Goal: Task Accomplishment & Management: Manage account settings

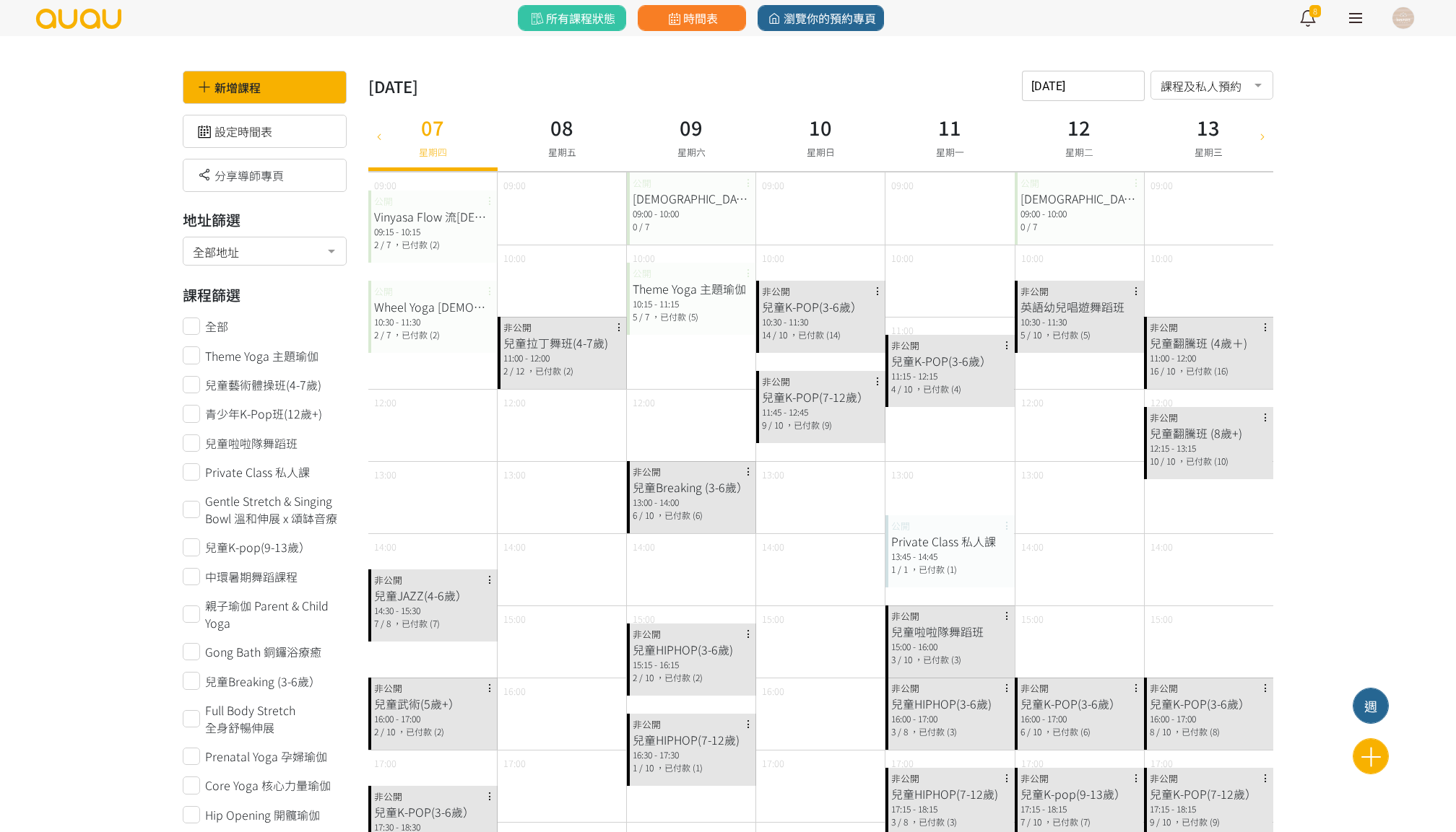
click at [1053, 87] on div "2025-08-07 請選擇時間表日期 August 2025 Sun Mon Tue Wed Thu Fri Sat 1 2 3 4 5 6 7 8 9 1…" at bounding box center [1084, 86] width 123 height 30
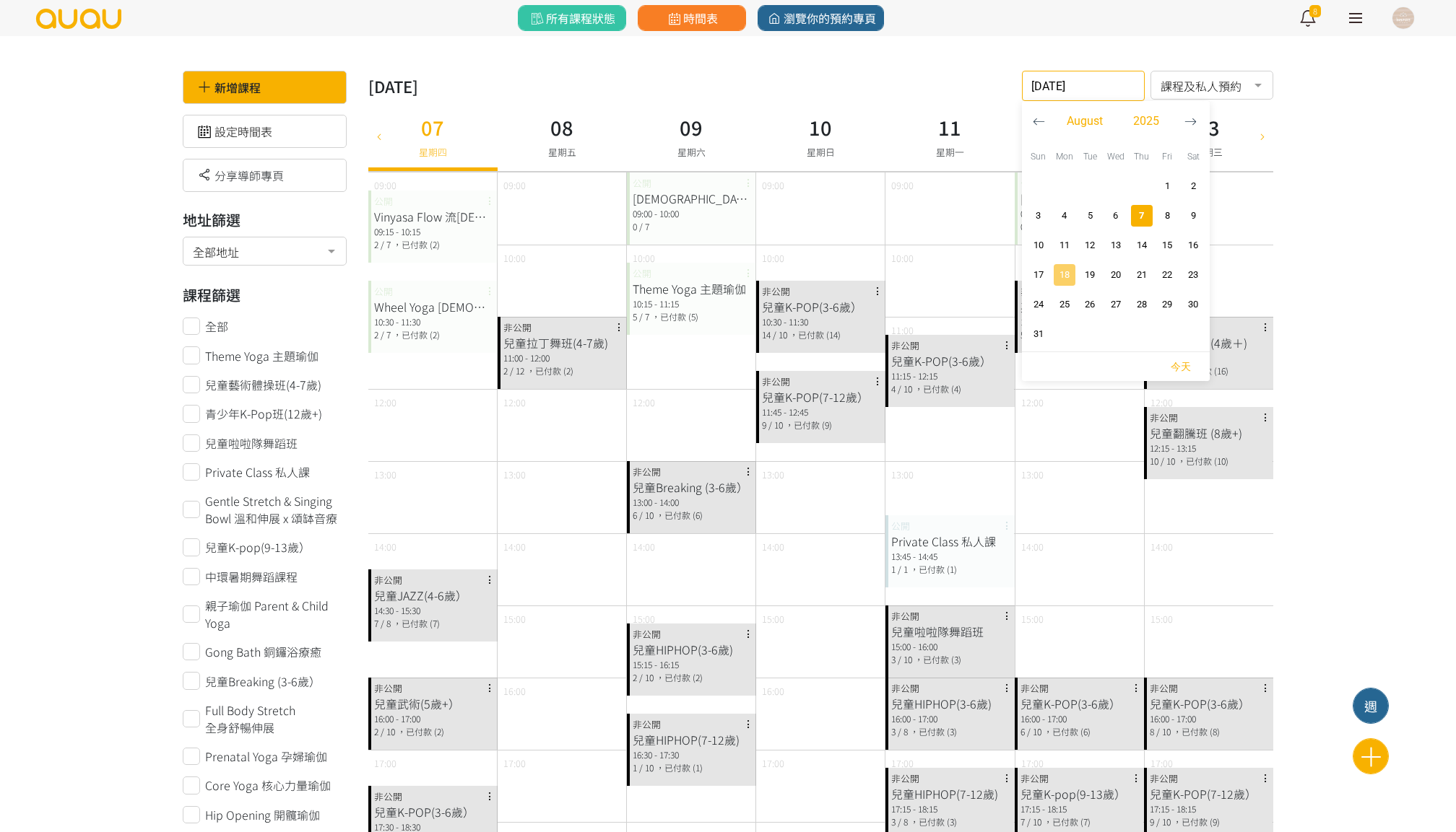
click at [1067, 264] on span "button" at bounding box center [1064, 275] width 22 height 22
type input "2025-08-18"
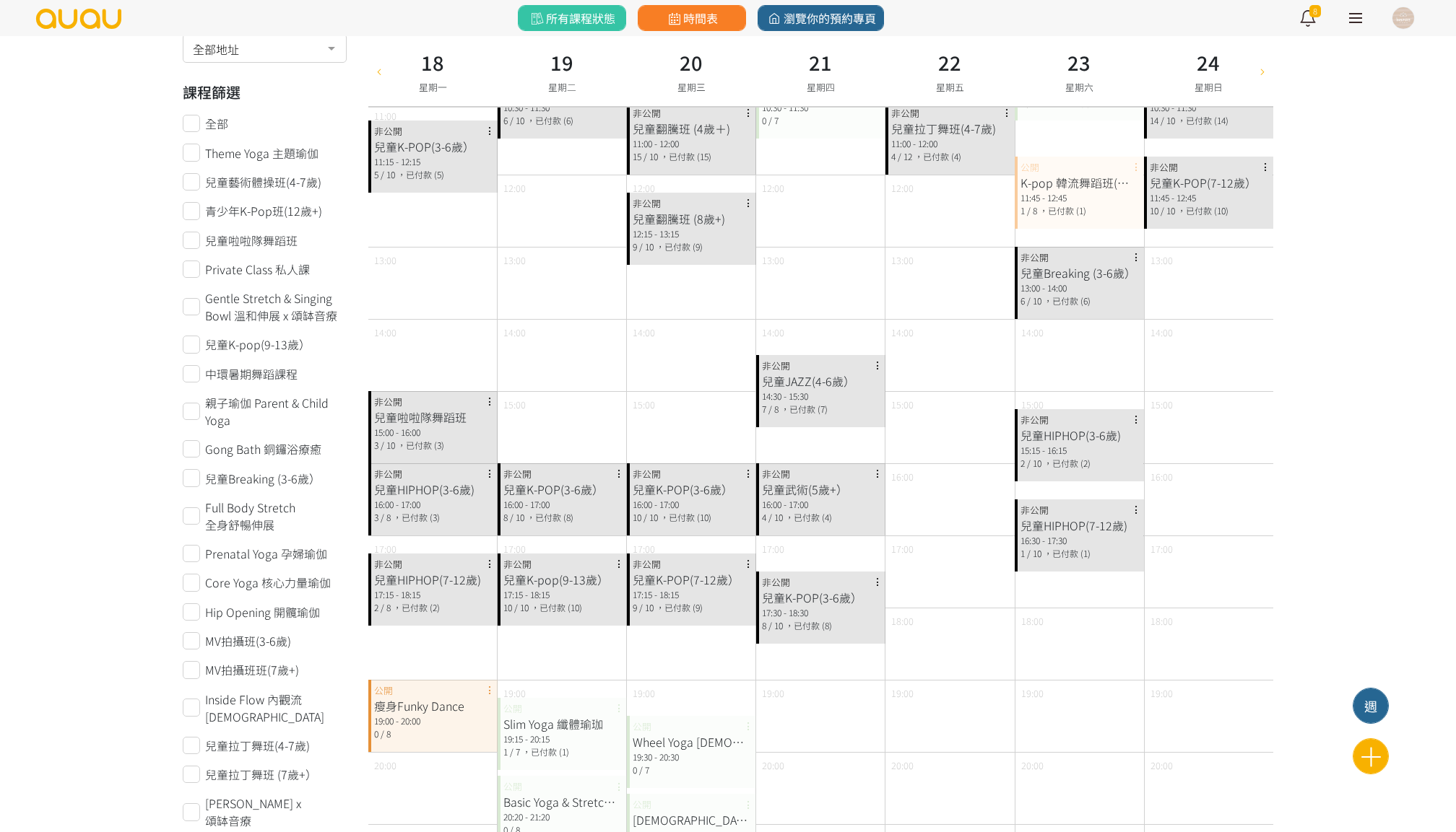
scroll to position [217, 0]
click at [451, 429] on div "15:00 - 16:00" at bounding box center [433, 429] width 118 height 13
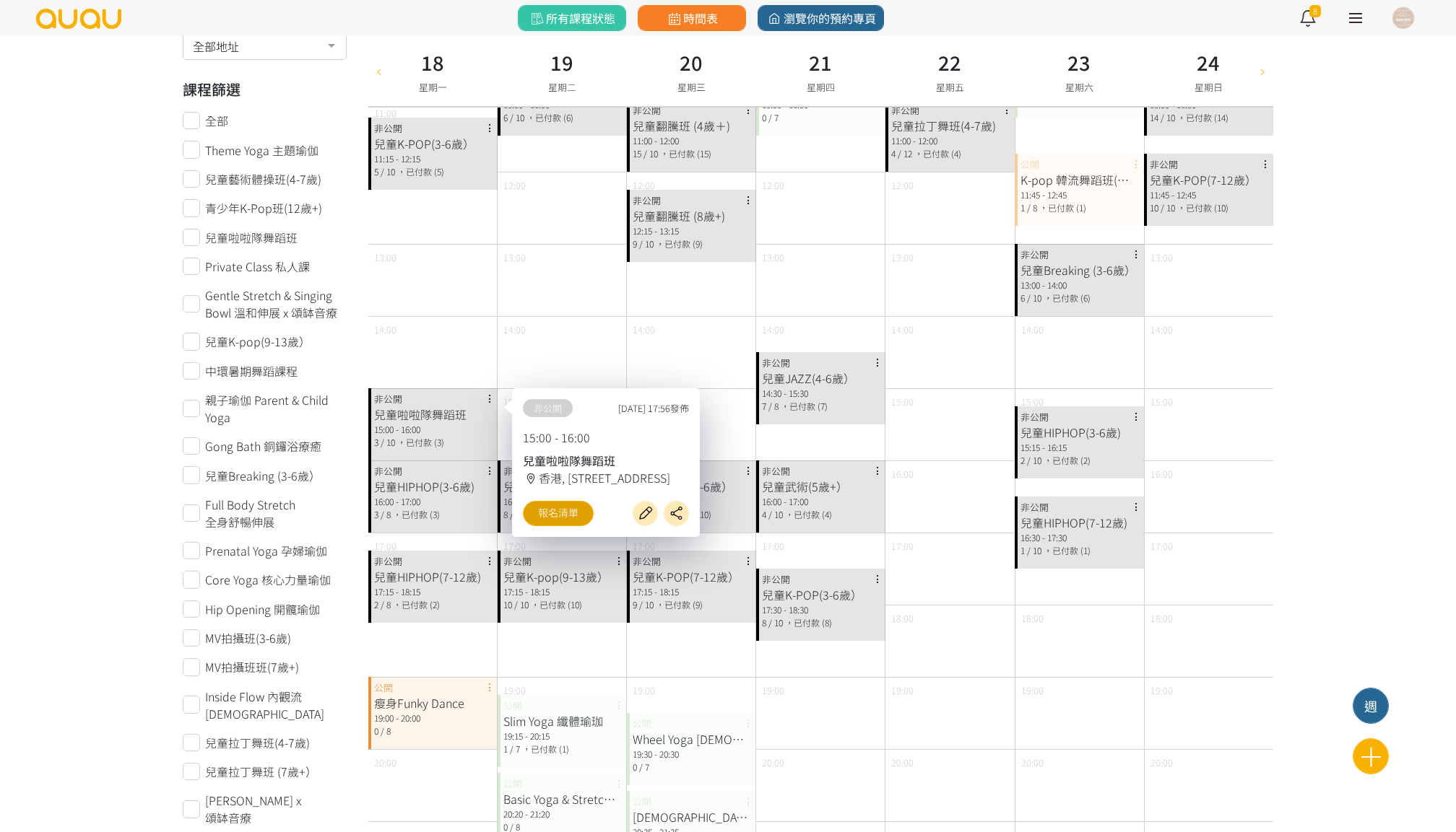
click at [547, 526] on link "報名清單" at bounding box center [557, 513] width 71 height 25
click at [446, 588] on div "17:15 - 18:15" at bounding box center [433, 591] width 118 height 13
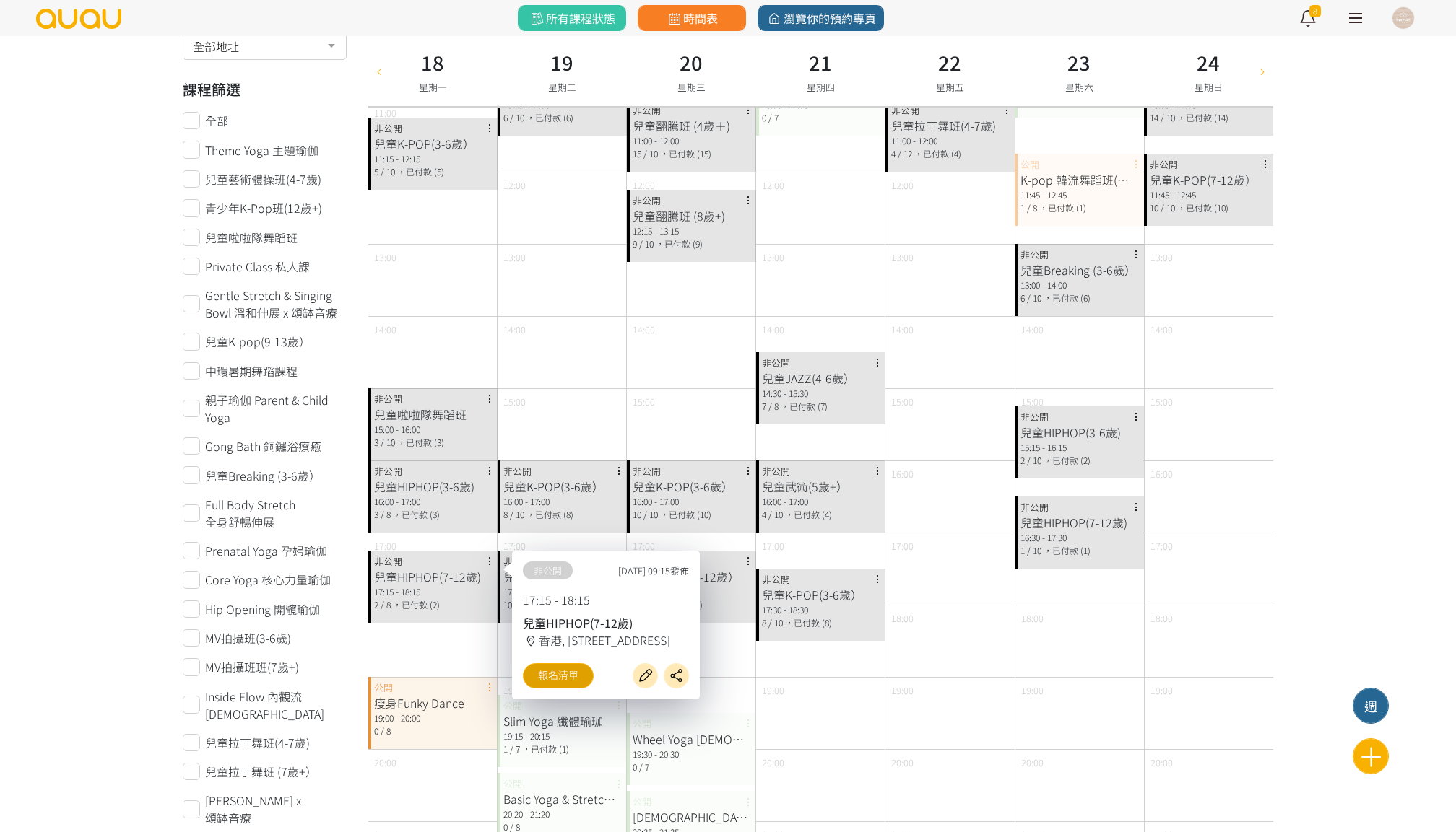
click at [561, 676] on link "報名清單" at bounding box center [557, 676] width 71 height 25
click at [573, 347] on div "14:00" at bounding box center [561, 352] width 128 height 72
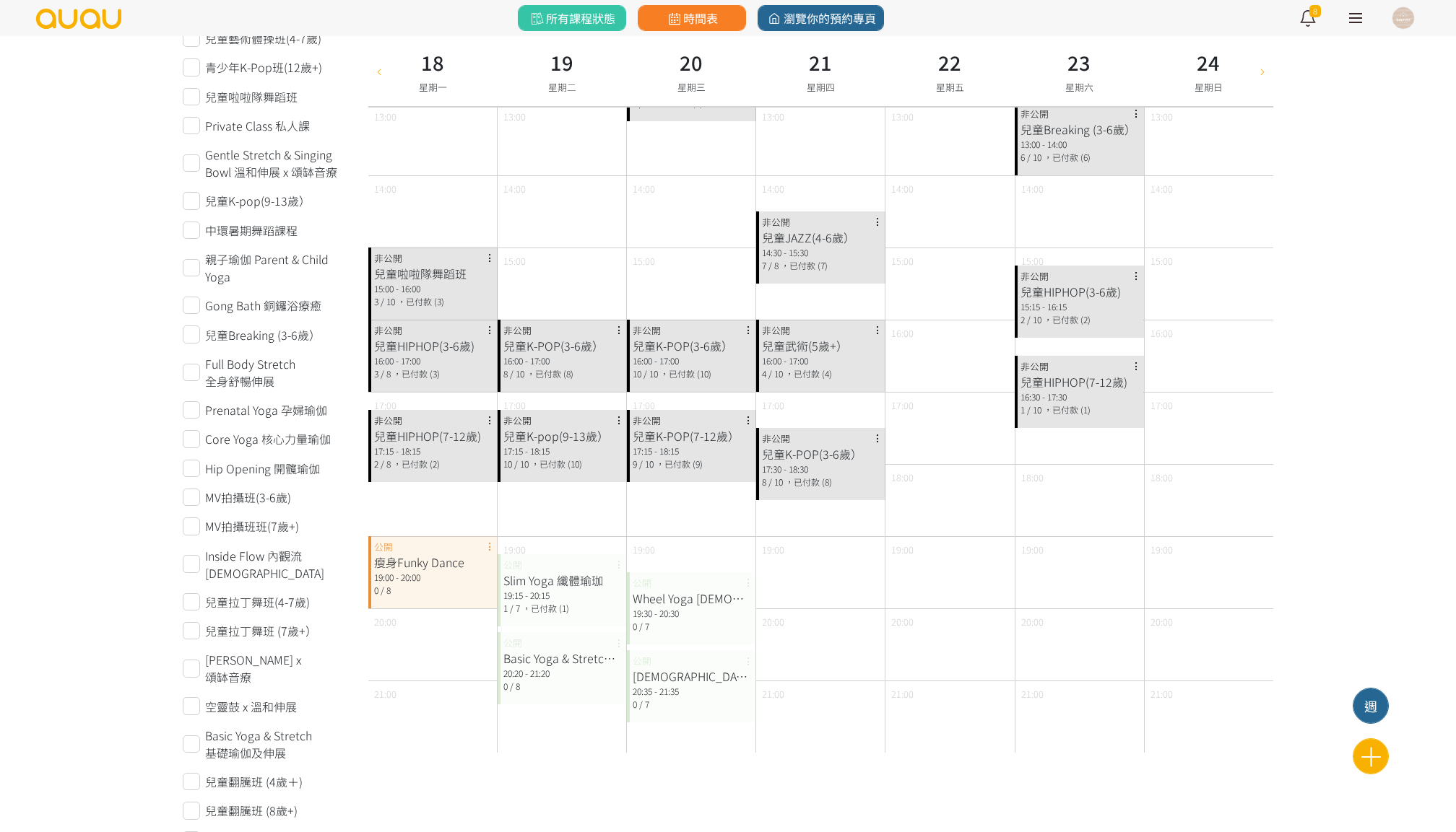
scroll to position [360, 0]
click at [573, 348] on div "兒童K-POP(3-6歲）" at bounding box center [562, 344] width 118 height 17
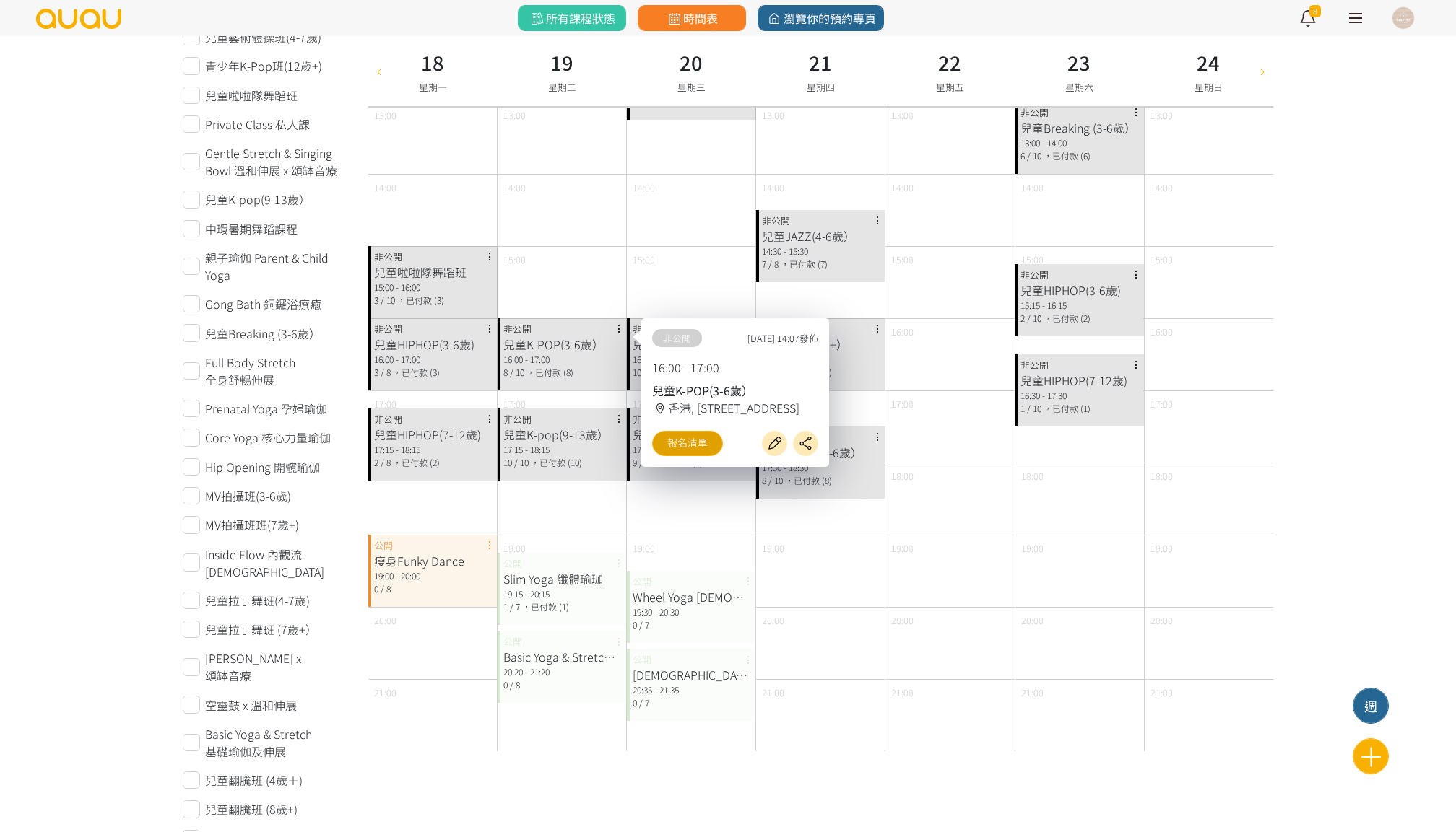
click at [671, 446] on link "報名清單" at bounding box center [687, 443] width 71 height 25
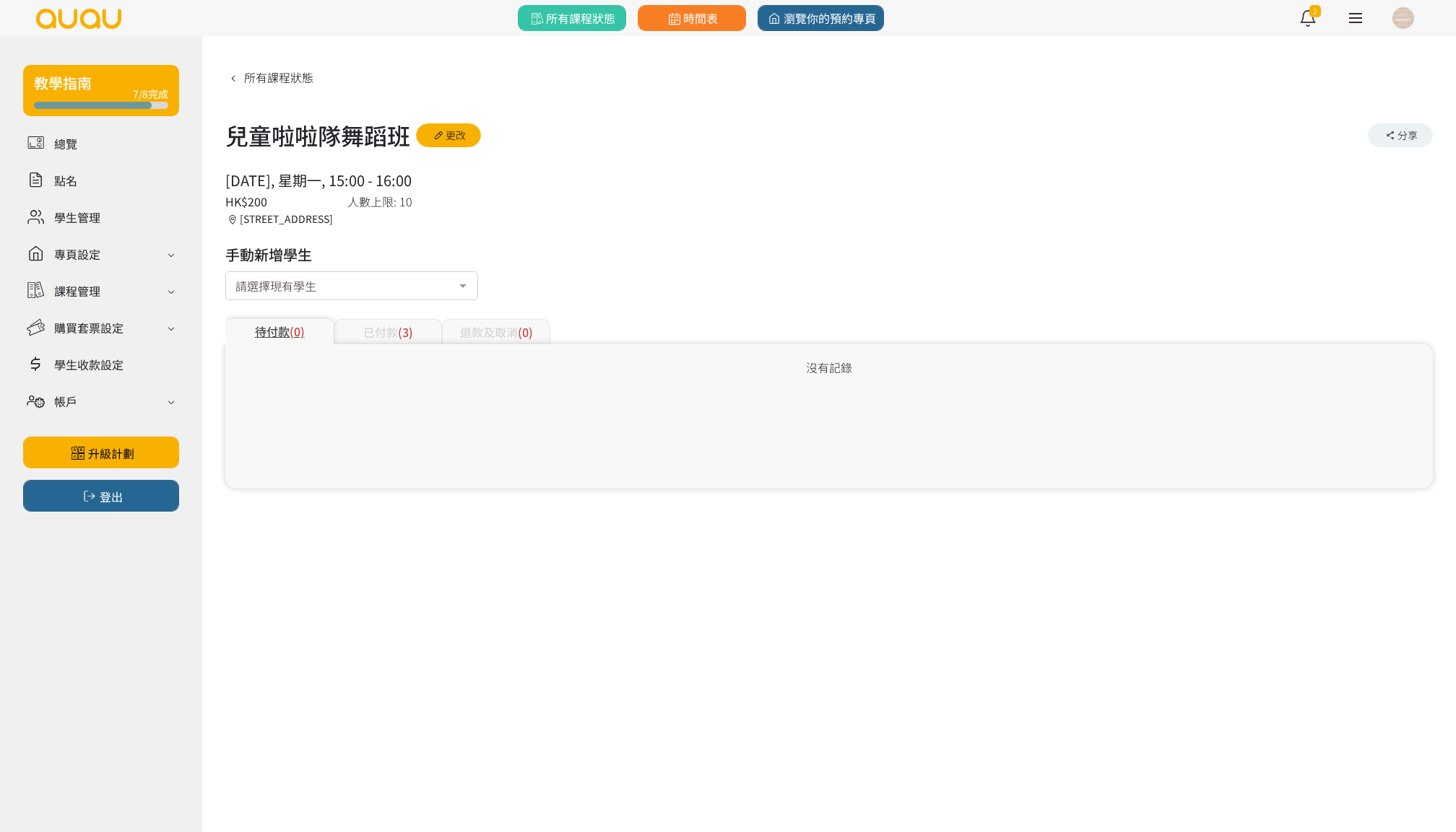
click at [428, 324] on div "已付款 (3)" at bounding box center [387, 331] width 109 height 25
click at [394, 335] on div "已付款 (2)" at bounding box center [387, 331] width 109 height 25
click at [429, 339] on div "已付款 (8)" at bounding box center [387, 331] width 109 height 25
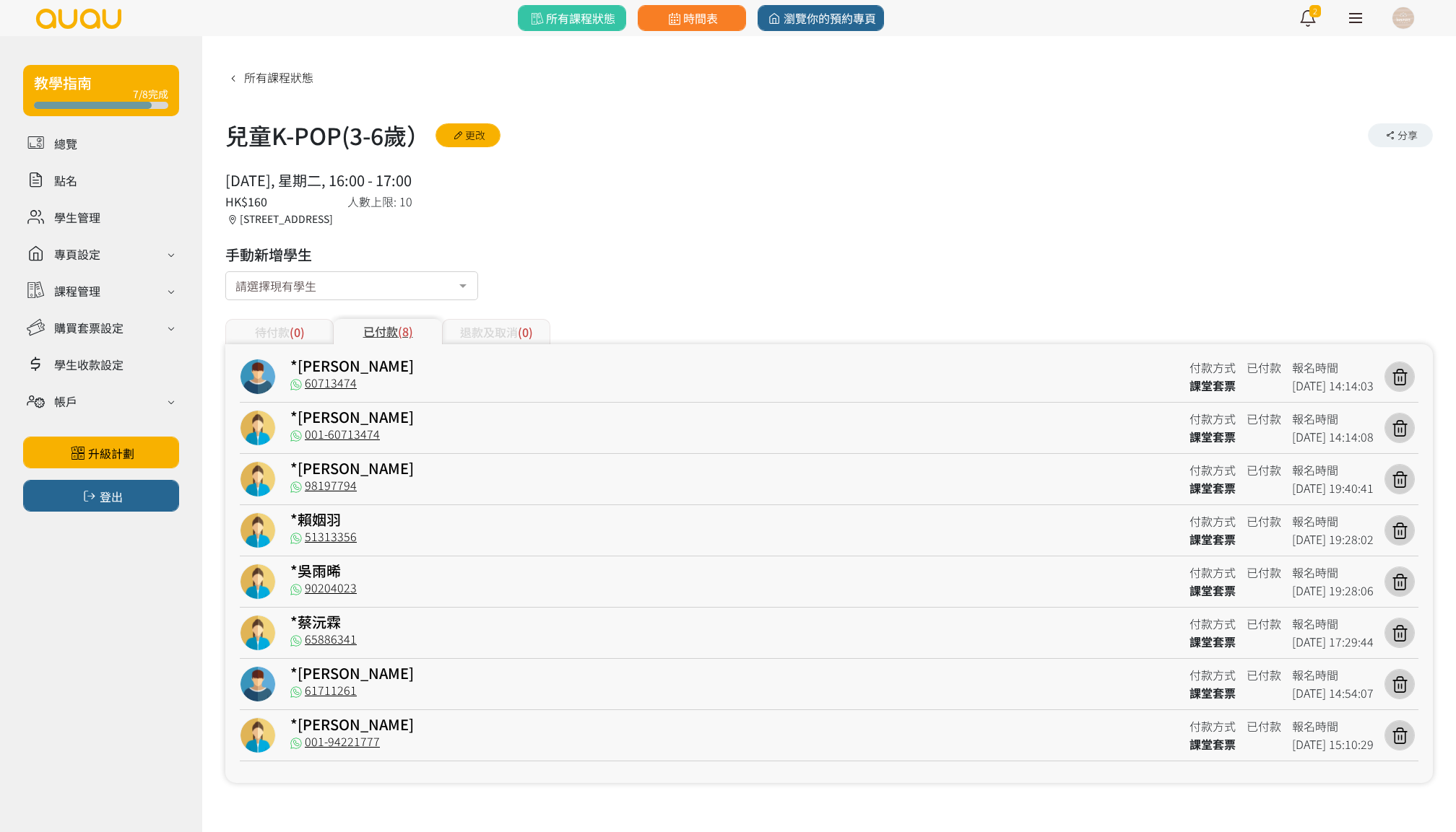
drag, startPoint x: 399, startPoint y: 743, endPoint x: 342, endPoint y: 660, distance: 100.7
click at [332, 738] on div "001-94221777" at bounding box center [734, 745] width 889 height 18
copy link "94221777"
copy link "[PERSON_NAME]"
drag, startPoint x: 347, startPoint y: 729, endPoint x: 301, endPoint y: 726, distance: 46.1
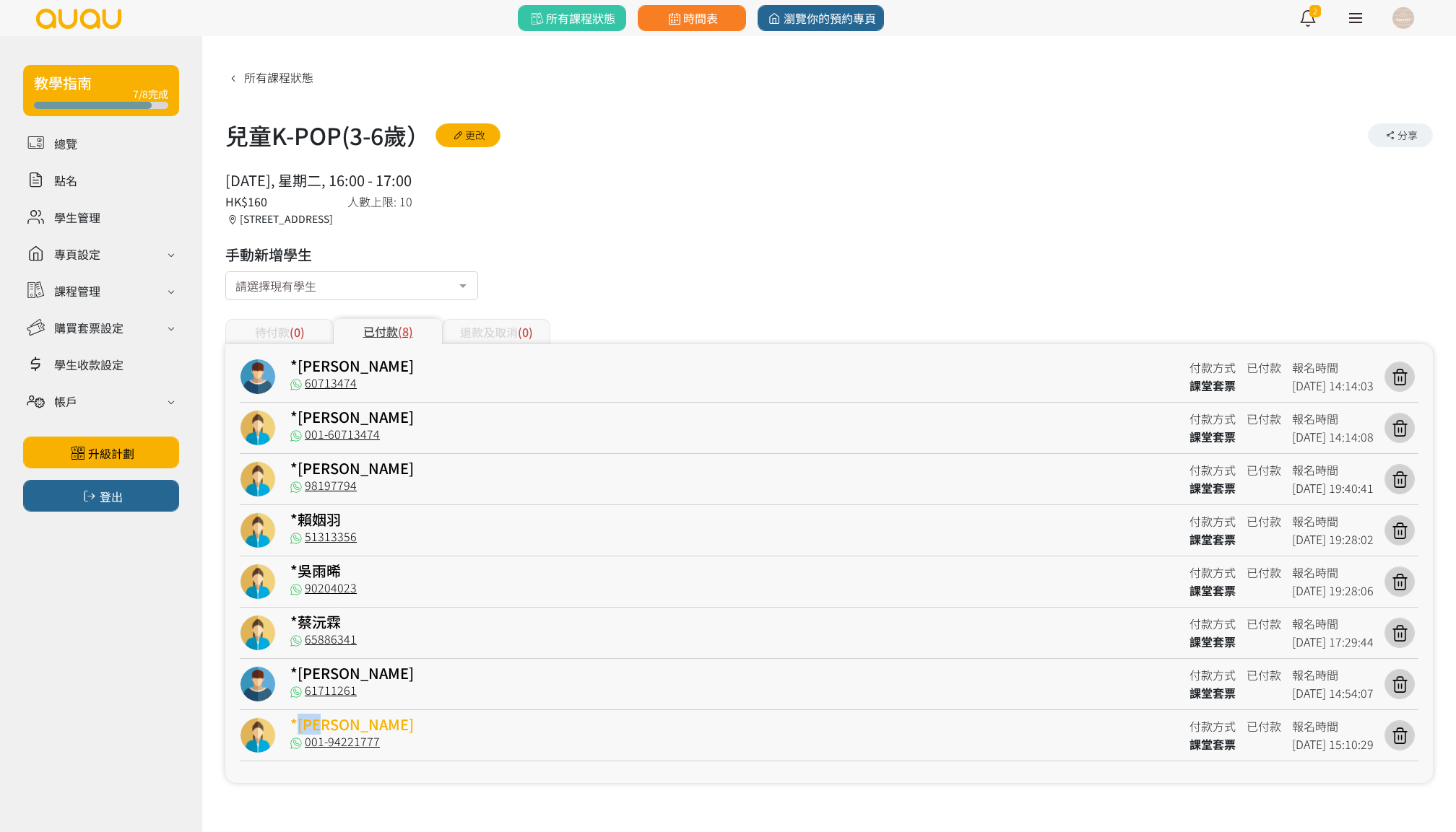
click at [301, 726] on div "*[PERSON_NAME]" at bounding box center [734, 726] width 889 height 18
